Goal: Information Seeking & Learning: Learn about a topic

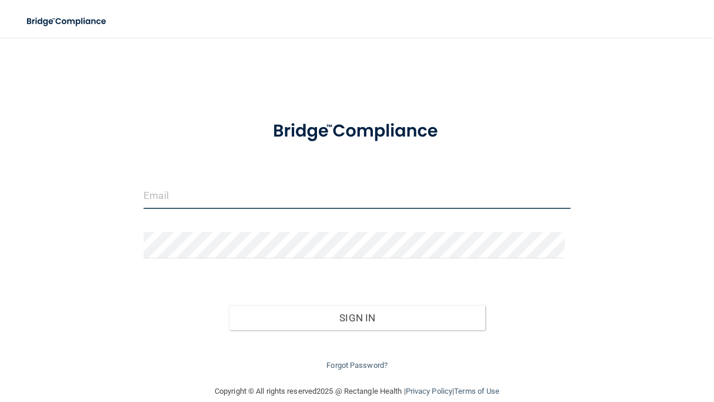
click at [220, 201] on input "email" at bounding box center [356, 195] width 427 height 26
type input "jtaylor@stswell.com"
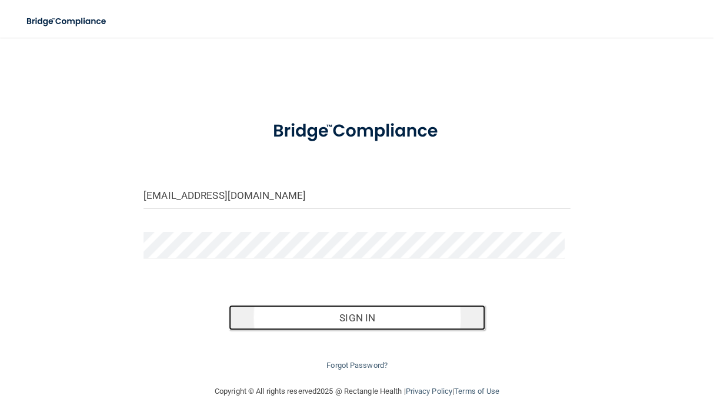
click at [314, 319] on button "Sign In" at bounding box center [357, 318] width 256 height 26
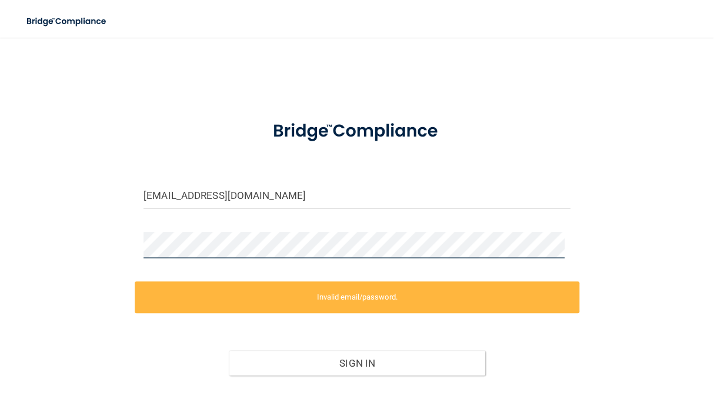
click at [75, 223] on div "jtaylor@stswell.com Invalid email/password. You don't have permission to access…" at bounding box center [357, 233] width 667 height 368
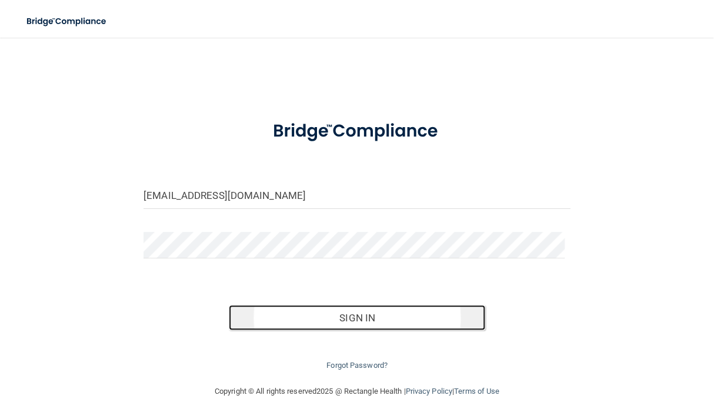
click at [262, 328] on button "Sign In" at bounding box center [357, 318] width 256 height 26
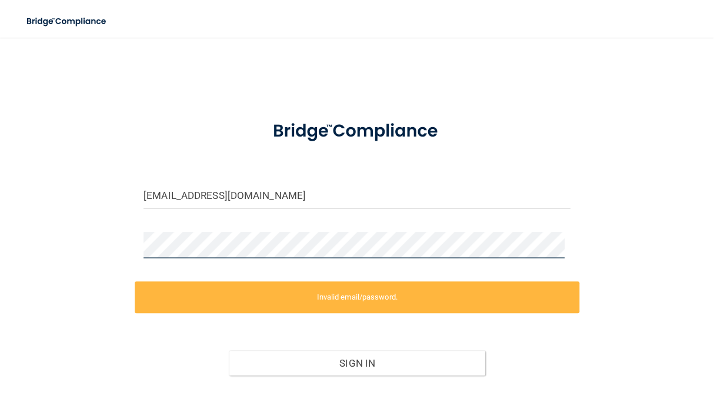
click at [61, 252] on div "jtaylor@stswell.com Invalid email/password. You don't have permission to access…" at bounding box center [357, 233] width 667 height 368
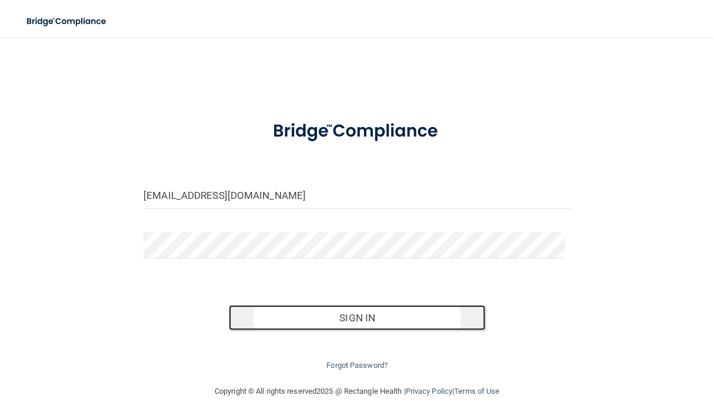
click at [290, 322] on button "Sign In" at bounding box center [357, 318] width 256 height 26
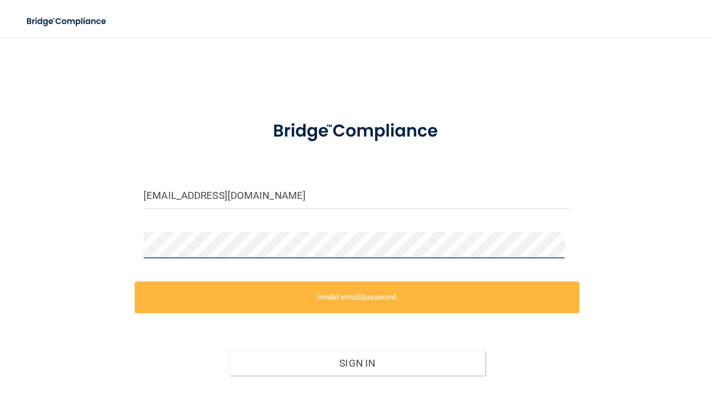
click at [49, 242] on div "jtaylor@stswell.com Invalid email/password. You don't have permission to access…" at bounding box center [357, 233] width 667 height 368
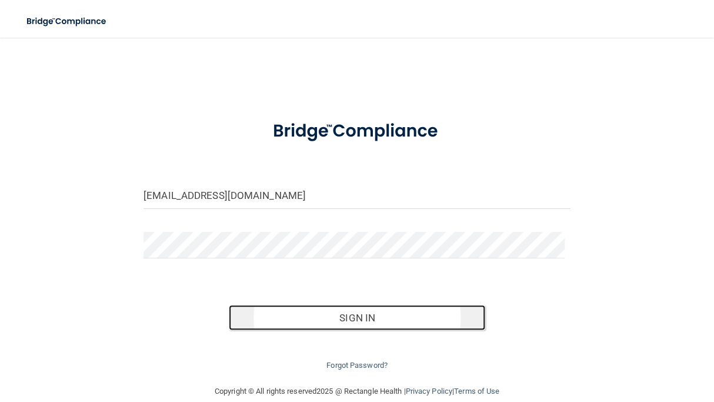
click at [323, 320] on button "Sign In" at bounding box center [357, 318] width 256 height 26
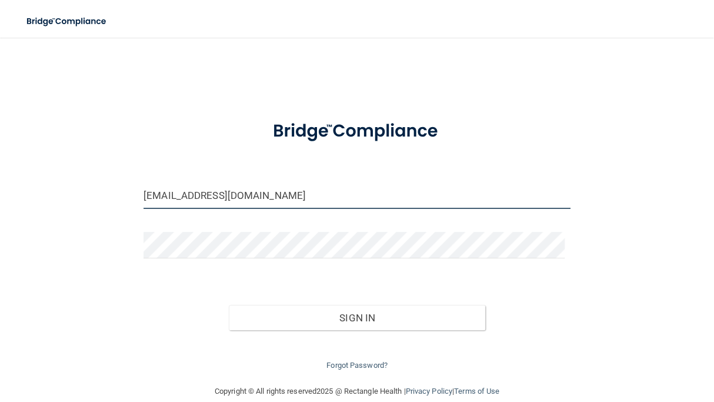
drag, startPoint x: 262, startPoint y: 186, endPoint x: 125, endPoint y: 194, distance: 137.2
click at [125, 194] on div "jtaylor@stswell.com Invalid email/password. You don't have permission to access…" at bounding box center [357, 210] width 667 height 323
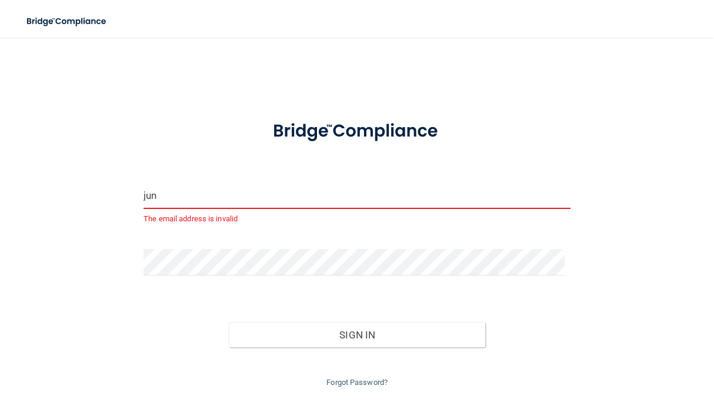
type input "[EMAIL_ADDRESS][DOMAIN_NAME]"
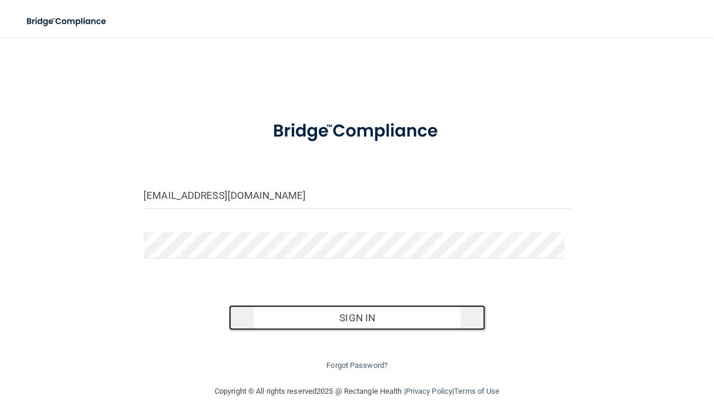
click at [298, 311] on button "Sign In" at bounding box center [357, 318] width 256 height 26
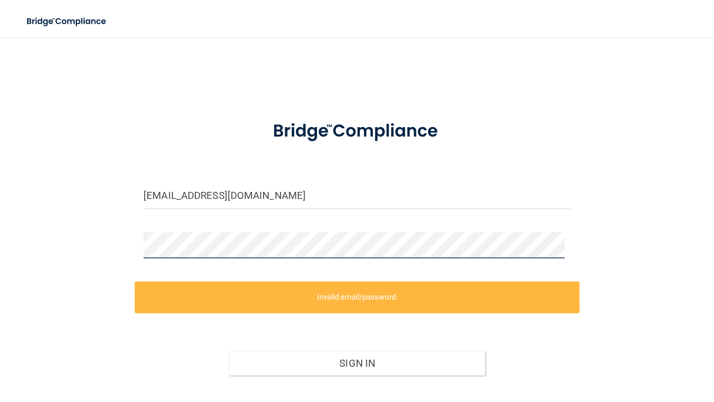
click at [90, 250] on div "june@sleepdallas.com Invalid email/password. You don't have permission to acces…" at bounding box center [357, 233] width 667 height 368
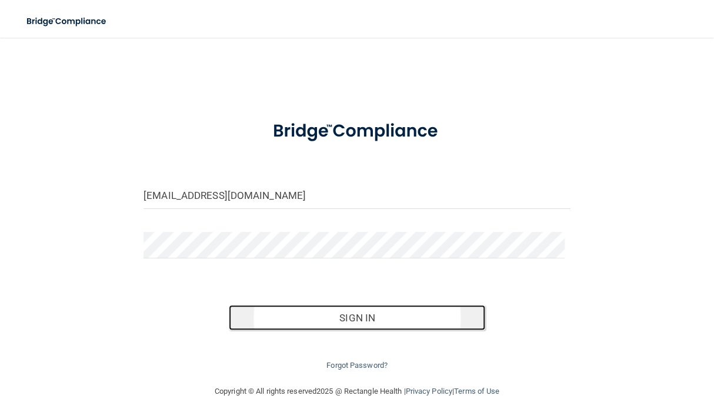
click at [266, 312] on button "Sign In" at bounding box center [357, 318] width 256 height 26
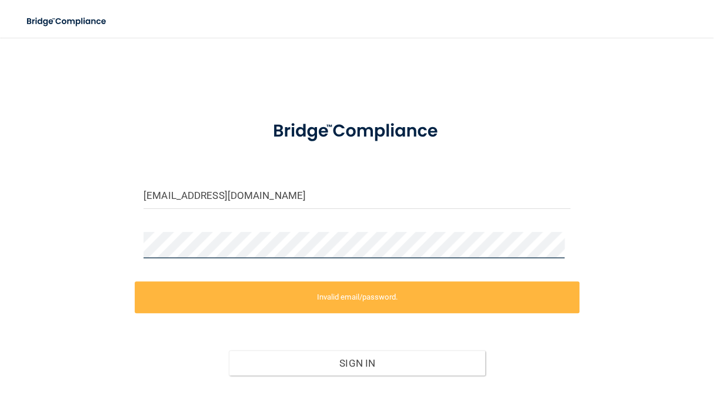
click at [106, 236] on div "june@sleepdallas.com Invalid email/password. You don't have permission to acces…" at bounding box center [357, 233] width 667 height 368
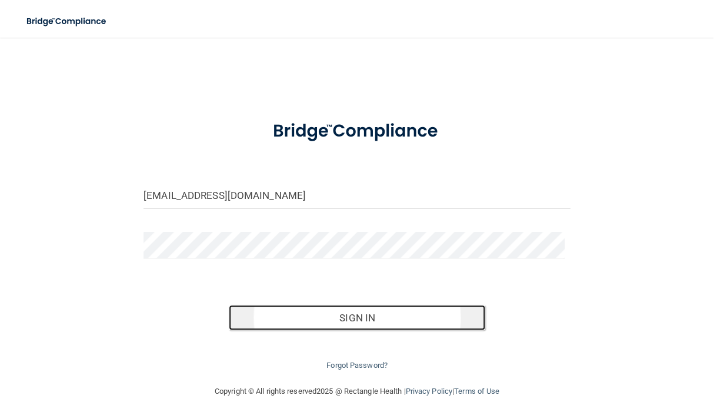
click at [275, 316] on button "Sign In" at bounding box center [357, 318] width 256 height 26
click at [325, 313] on button "Sign In" at bounding box center [357, 318] width 256 height 26
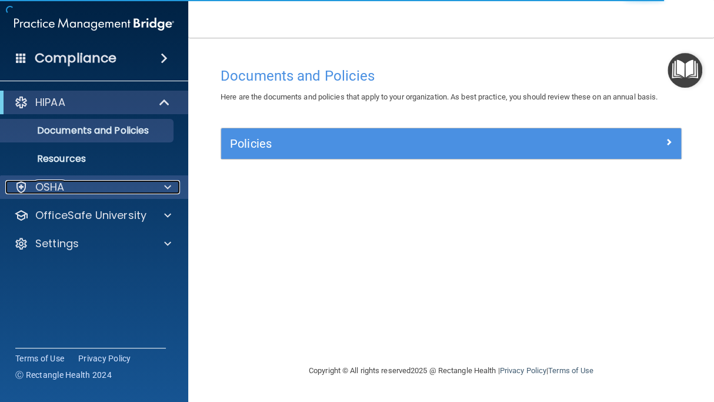
click at [160, 185] on div at bounding box center [165, 187] width 29 height 14
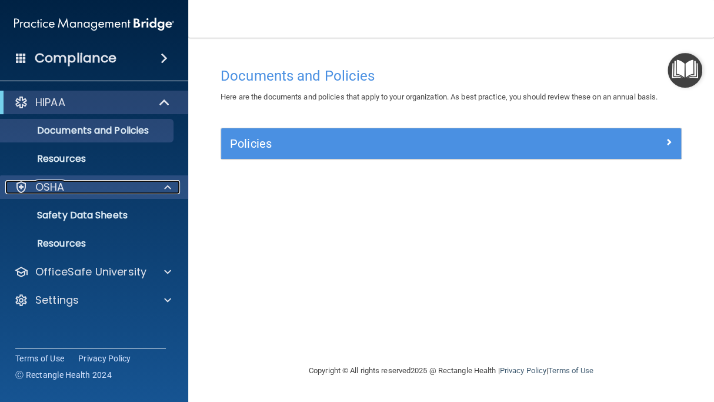
click at [167, 183] on span at bounding box center [167, 187] width 7 height 14
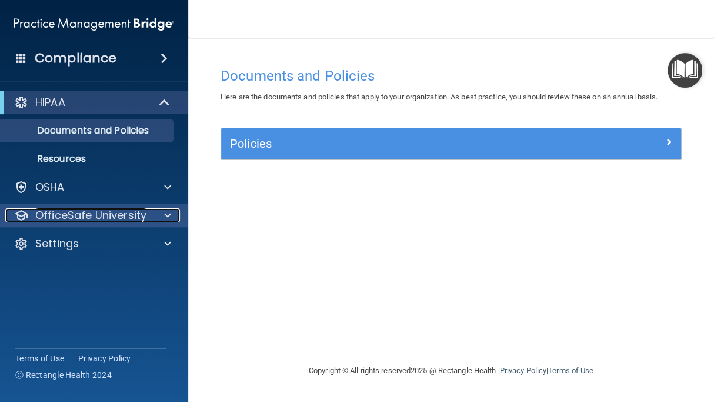
click at [167, 211] on span at bounding box center [167, 215] width 7 height 14
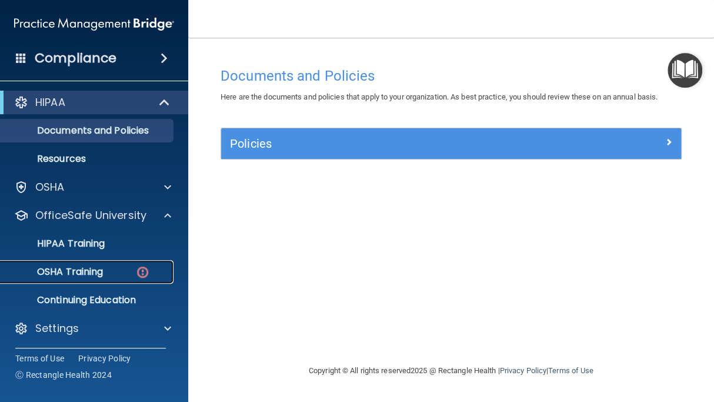
click at [109, 268] on div "OSHA Training" at bounding box center [88, 272] width 161 height 12
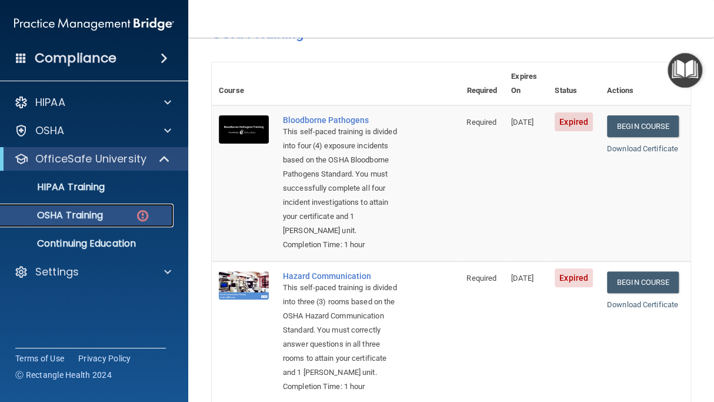
scroll to position [66, 0]
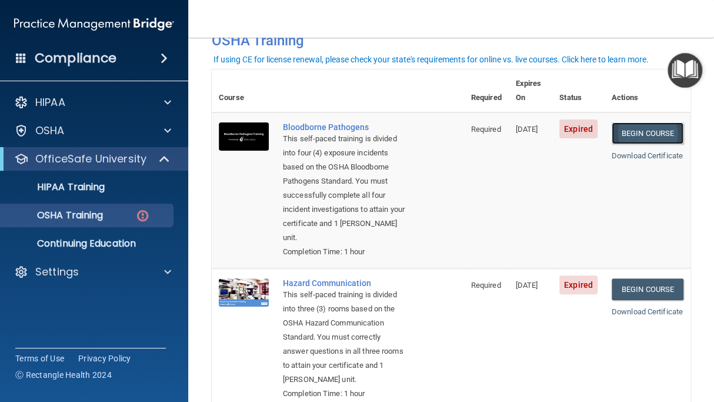
click at [640, 122] on link "Begin Course" at bounding box center [648, 133] width 72 height 22
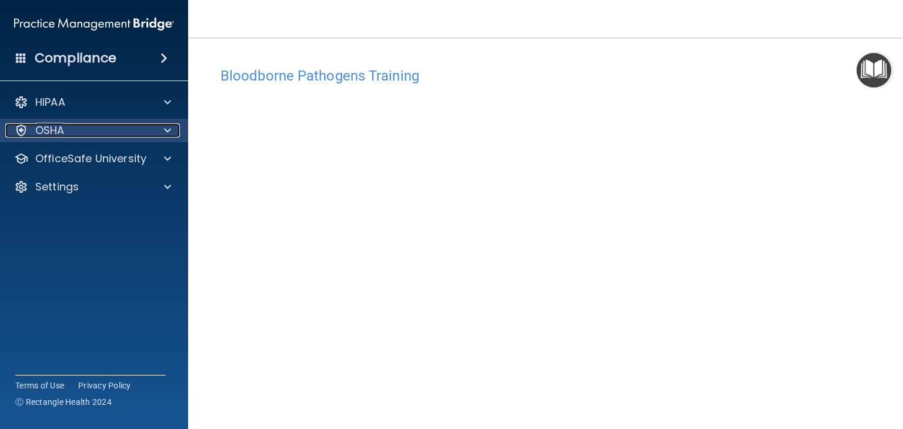
click at [172, 134] on div at bounding box center [165, 130] width 29 height 14
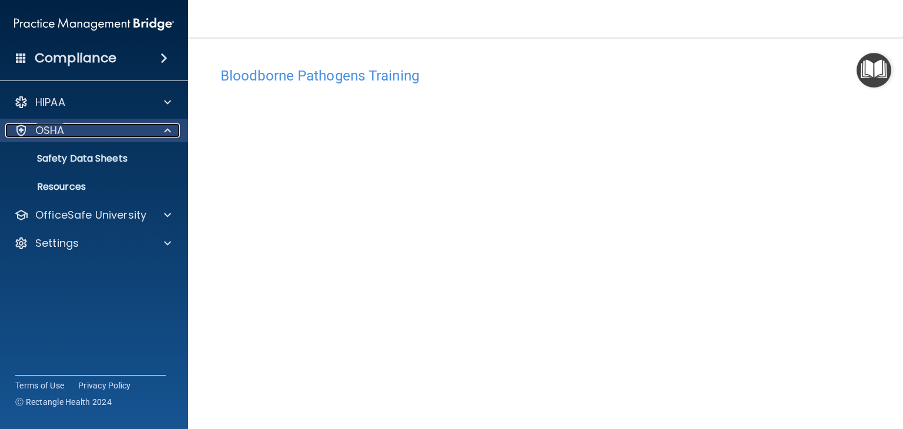
click at [164, 136] on span at bounding box center [167, 130] width 7 height 14
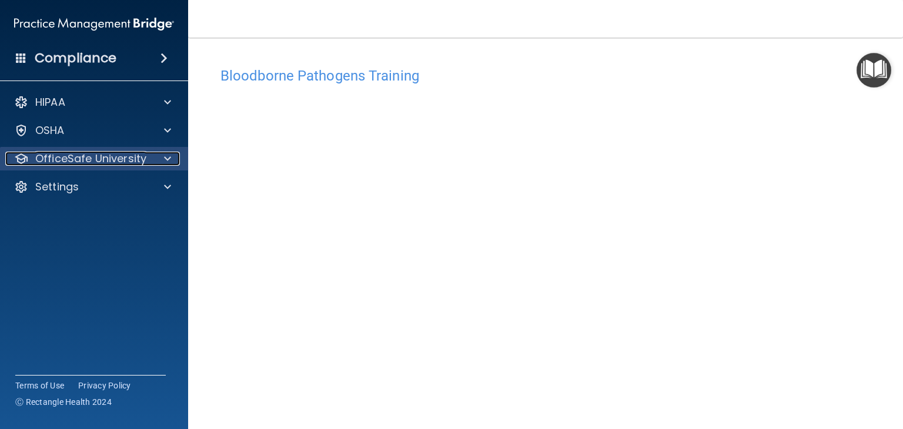
click at [171, 155] on span at bounding box center [167, 159] width 7 height 14
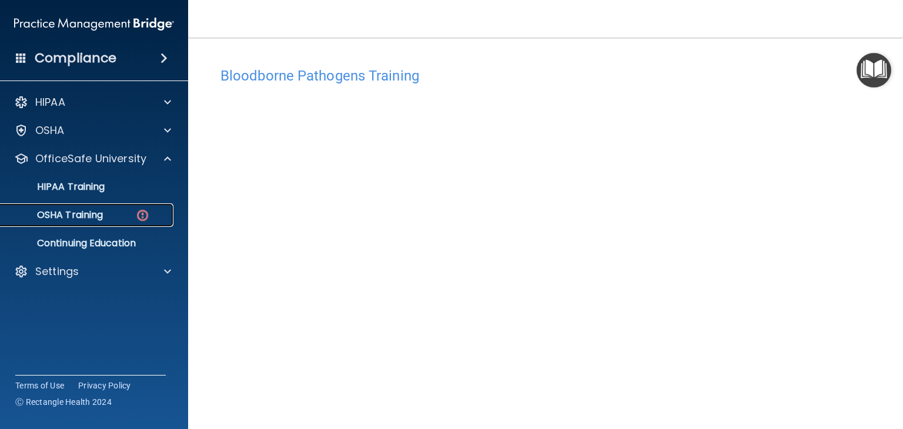
click at [95, 216] on p "OSHA Training" at bounding box center [55, 215] width 95 height 12
